Goal: Transaction & Acquisition: Download file/media

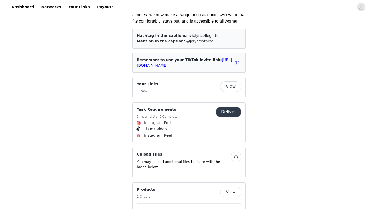
scroll to position [293, 0]
click at [181, 58] on link "[URL][DOMAIN_NAME]" at bounding box center [184, 63] width 95 height 10
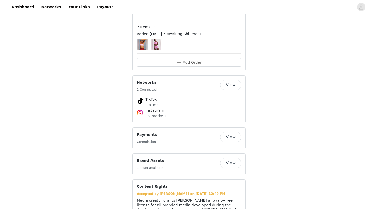
scroll to position [445, 0]
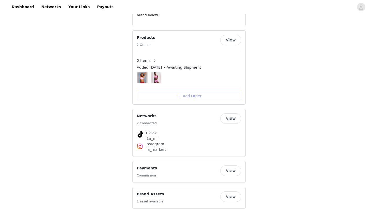
click at [203, 92] on button "Add Order" at bounding box center [189, 96] width 105 height 8
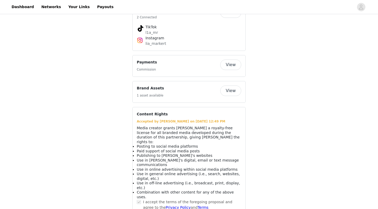
scroll to position [550, 0]
click at [227, 86] on button "View" at bounding box center [230, 91] width 21 height 11
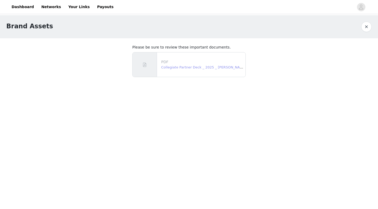
click at [178, 68] on link "Collegiate Partner Deck _ 2025 _ JOLYN.pdf" at bounding box center [207, 67] width 92 height 4
click at [367, 23] on button "button" at bounding box center [367, 27] width 11 height 11
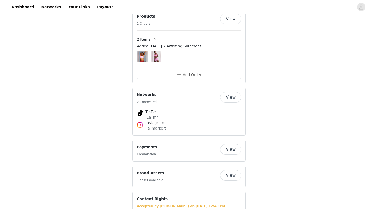
scroll to position [468, 0]
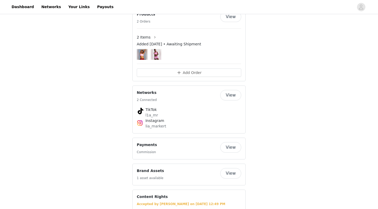
click at [231, 168] on button "View" at bounding box center [230, 173] width 21 height 11
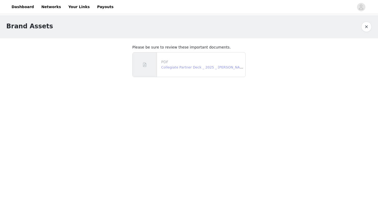
click at [211, 68] on link "Collegiate Partner Deck _ 2025 _ JOLYN.pdf" at bounding box center [207, 67] width 92 height 4
click at [364, 26] on button "button" at bounding box center [367, 27] width 11 height 11
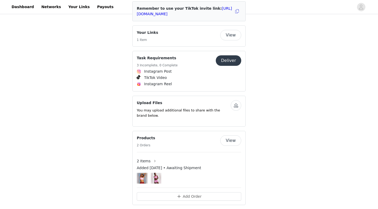
scroll to position [349, 0]
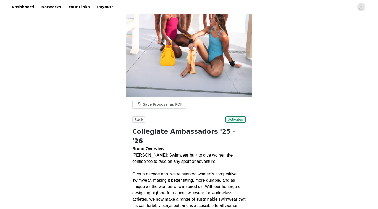
scroll to position [87, 0]
